Goal: Download file/media

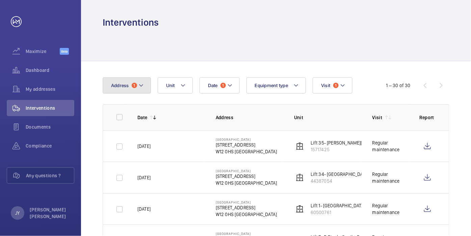
click at [141, 84] on mat-icon at bounding box center [140, 85] width 5 height 8
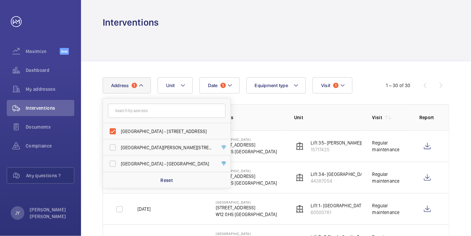
click at [298, 44] on div at bounding box center [276, 45] width 347 height 32
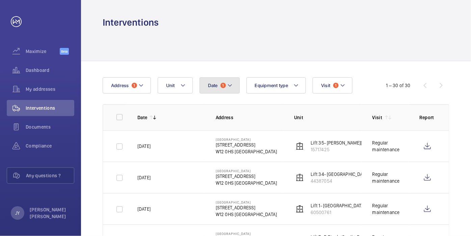
click at [227, 90] on button "Date 1" at bounding box center [220, 85] width 40 height 16
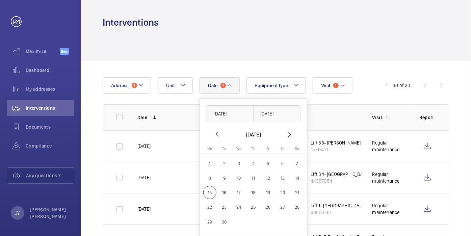
click at [217, 134] on mat-icon at bounding box center [217, 134] width 8 height 8
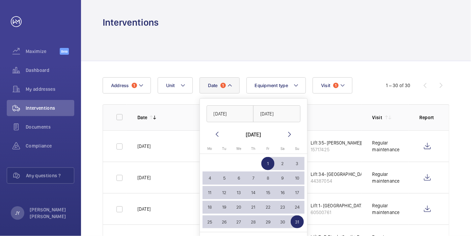
click at [217, 134] on mat-icon at bounding box center [217, 134] width 8 height 8
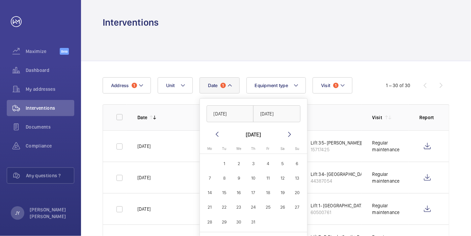
click at [217, 134] on mat-icon at bounding box center [217, 134] width 8 height 8
click at [259, 165] on button "1" at bounding box center [253, 163] width 15 height 15
type input "[DATE]"
click at [279, 222] on span "31" at bounding box center [282, 221] width 13 height 13
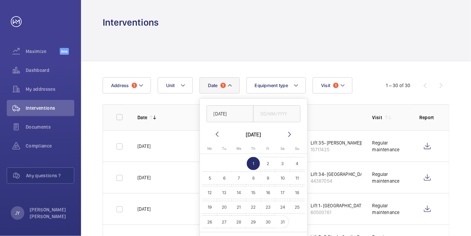
type input "[DATE]"
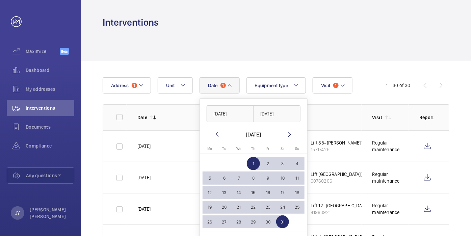
click at [276, 26] on div "Interventions" at bounding box center [276, 22] width 347 height 12
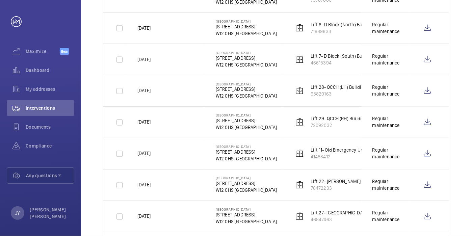
scroll to position [375, 0]
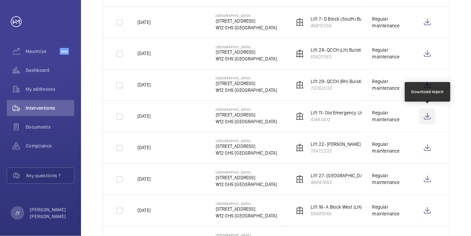
click at [432, 117] on wm-front-icon-button at bounding box center [427, 116] width 16 height 16
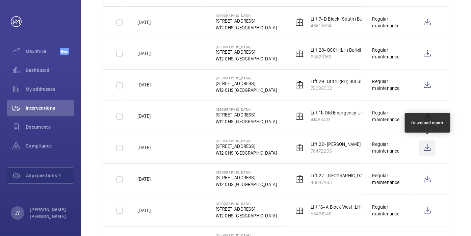
click at [424, 146] on wm-front-icon-button at bounding box center [427, 148] width 16 height 16
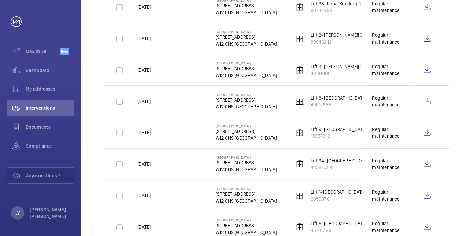
scroll to position [848, 0]
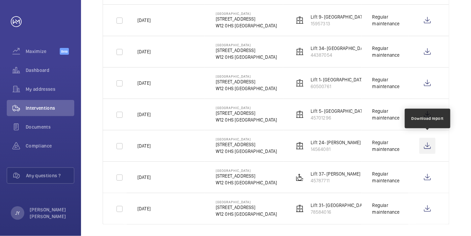
click at [430, 138] on wm-front-icon-button at bounding box center [427, 146] width 16 height 16
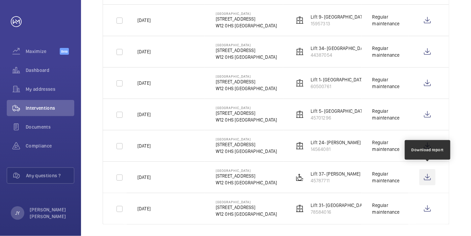
click at [429, 171] on wm-front-icon-button at bounding box center [427, 177] width 16 height 16
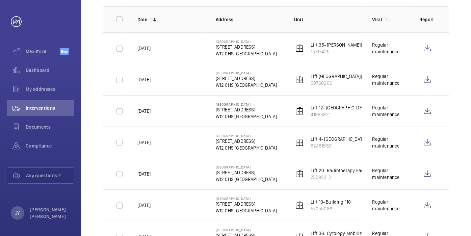
scroll to position [0, 0]
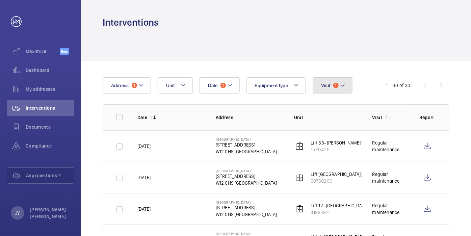
click at [329, 88] on span "Visit" at bounding box center [325, 85] width 9 height 5
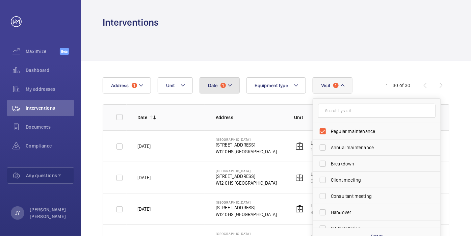
click at [227, 92] on button "Date 1" at bounding box center [220, 85] width 40 height 16
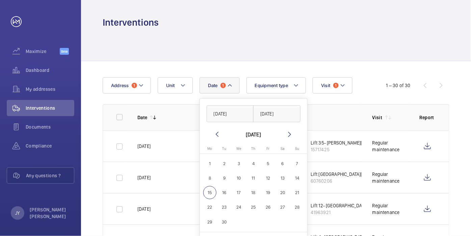
click at [221, 134] on wm-front-date-range-picker-header "[DATE]" at bounding box center [253, 134] width 81 height 8
click at [218, 134] on mat-icon at bounding box center [217, 134] width 8 height 8
click at [302, 167] on button "1" at bounding box center [297, 163] width 15 height 15
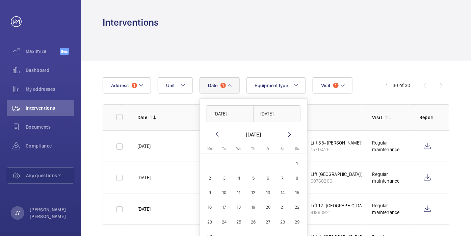
type input "[DATE]"
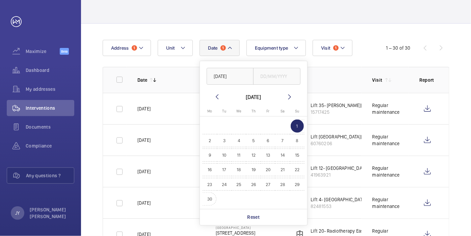
click at [212, 200] on span "30" at bounding box center [209, 198] width 13 height 13
type input "[DATE]"
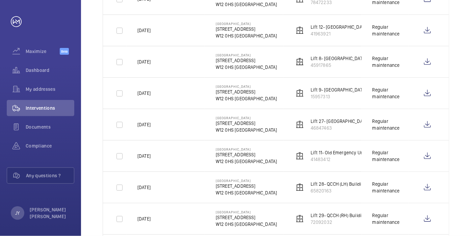
scroll to position [187, 0]
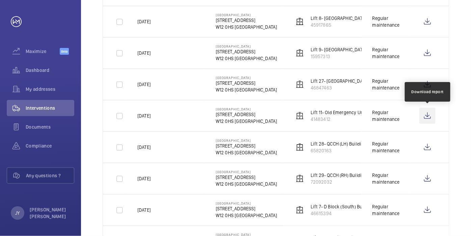
click at [428, 116] on wm-front-icon-button at bounding box center [427, 116] width 16 height 16
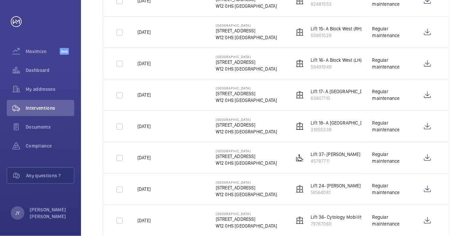
scroll to position [750, 0]
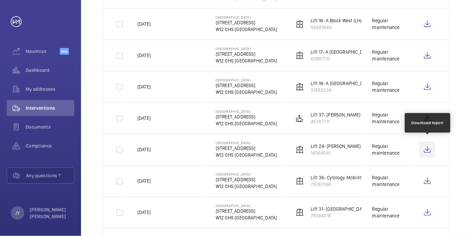
click at [427, 144] on wm-front-icon-button at bounding box center [427, 149] width 16 height 16
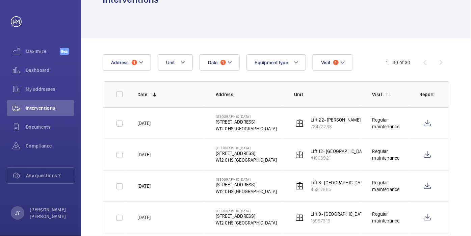
scroll to position [0, 0]
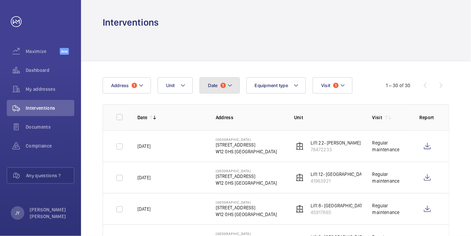
click at [233, 88] on button "Date 1" at bounding box center [220, 85] width 40 height 16
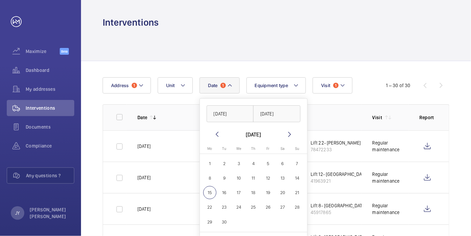
click at [214, 133] on mat-icon at bounding box center [217, 134] width 8 height 8
click at [214, 132] on mat-icon at bounding box center [217, 134] width 8 height 8
click at [223, 160] on span "1" at bounding box center [224, 163] width 13 height 13
type input "[DATE]"
click at [254, 217] on span "31" at bounding box center [253, 221] width 13 height 13
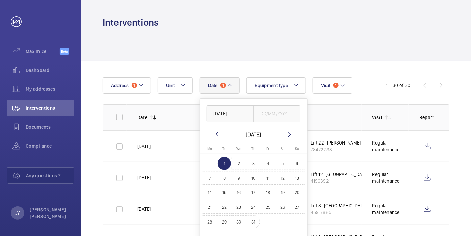
type input "[DATE]"
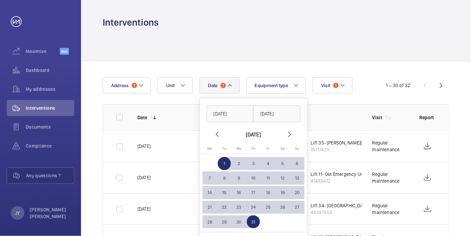
click at [256, 21] on div "Interventions" at bounding box center [276, 22] width 347 height 12
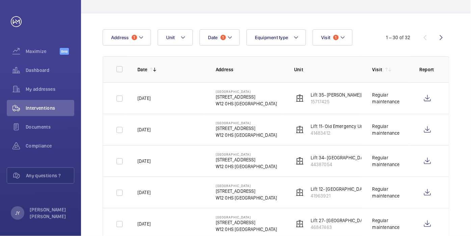
scroll to position [75, 0]
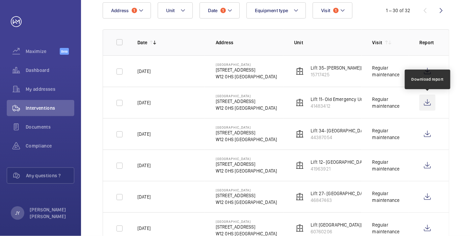
click at [426, 105] on wm-front-icon-button at bounding box center [427, 103] width 16 height 16
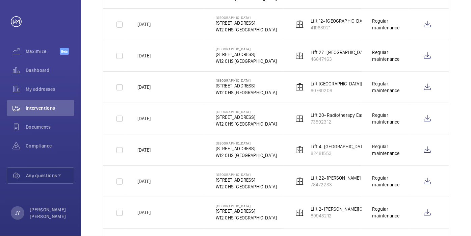
scroll to position [262, 0]
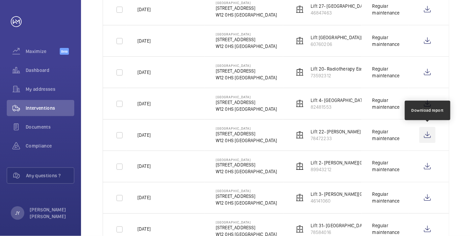
click at [427, 134] on wm-front-icon-button at bounding box center [427, 135] width 16 height 16
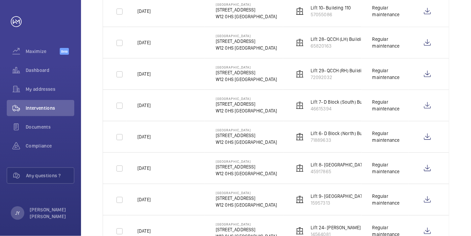
scroll to position [713, 0]
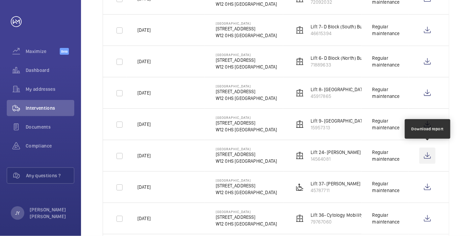
click at [429, 153] on wm-front-icon-button at bounding box center [427, 156] width 16 height 16
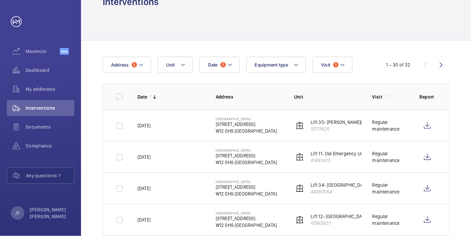
scroll to position [0, 0]
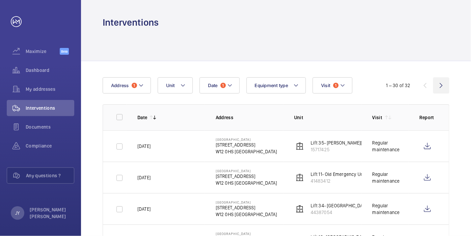
click at [440, 87] on wm-front-icon-button at bounding box center [441, 85] width 16 height 16
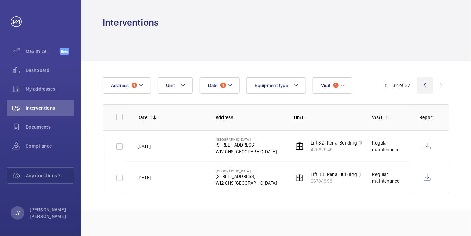
click at [423, 84] on wm-front-icon-button at bounding box center [425, 85] width 16 height 16
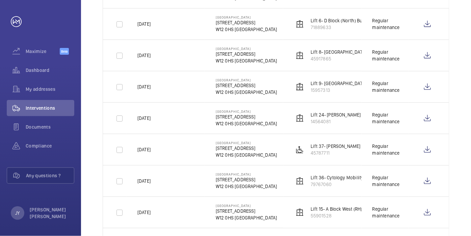
scroll to position [788, 0]
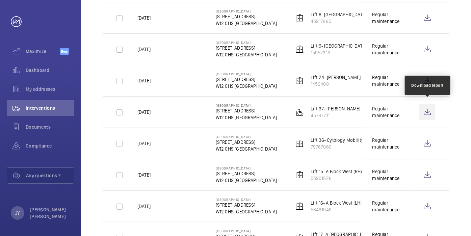
click at [431, 108] on wm-front-icon-button at bounding box center [427, 112] width 16 height 16
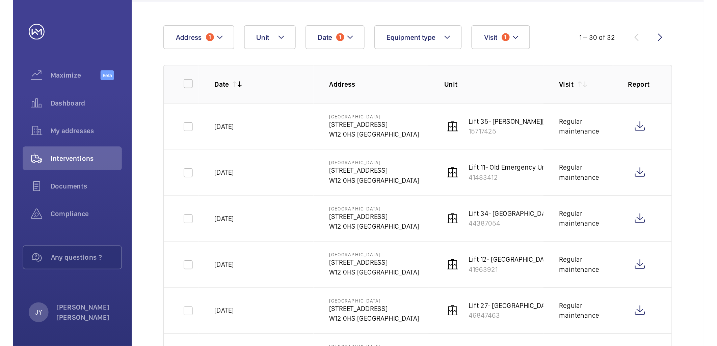
scroll to position [0, 0]
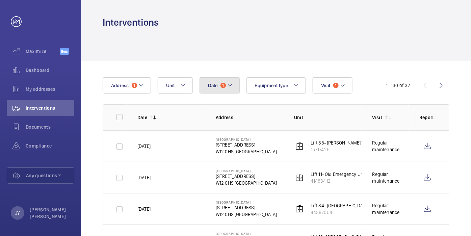
click at [231, 81] on button "Date 1" at bounding box center [220, 85] width 40 height 16
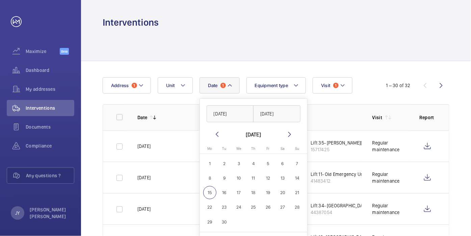
click at [284, 135] on wm-front-date-range-picker-header "[DATE]" at bounding box center [253, 134] width 81 height 8
click at [287, 135] on mat-icon at bounding box center [290, 134] width 8 height 8
click at [219, 137] on mat-icon at bounding box center [217, 134] width 8 height 8
click at [265, 166] on span "1" at bounding box center [267, 163] width 13 height 13
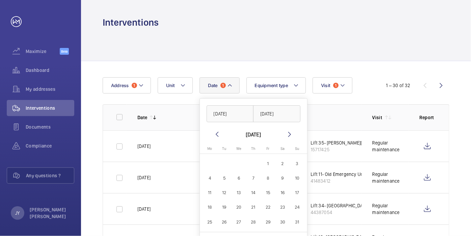
type input "[DATE]"
click at [298, 222] on span "31" at bounding box center [297, 221] width 13 height 13
type input "[DATE]"
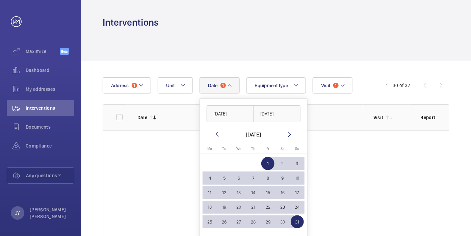
click at [295, 30] on div at bounding box center [276, 45] width 347 height 32
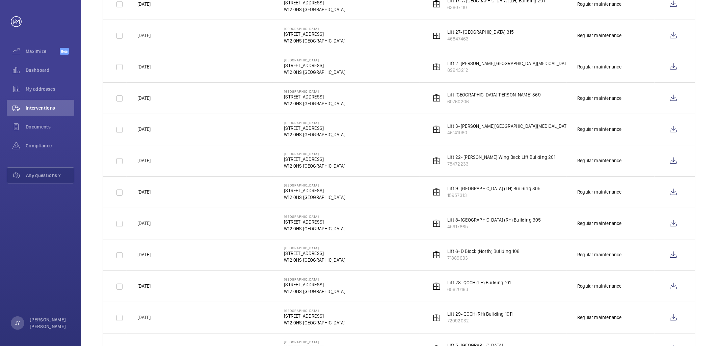
scroll to position [745, 0]
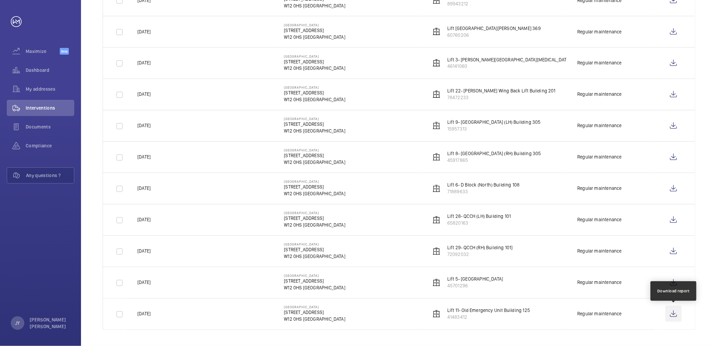
click at [471, 236] on wm-front-icon-button at bounding box center [673, 314] width 16 height 16
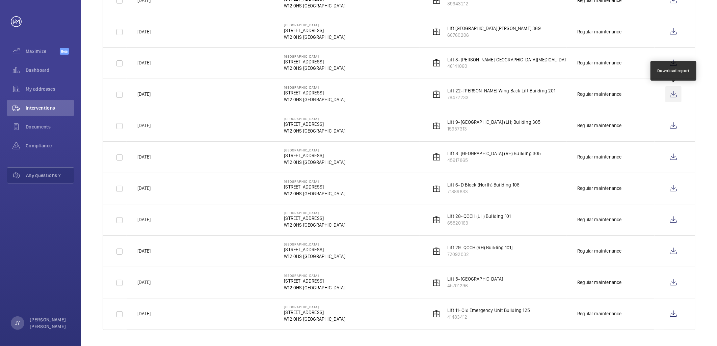
click at [471, 94] on wm-front-icon-button at bounding box center [673, 94] width 16 height 16
